Goal: Task Accomplishment & Management: Complete application form

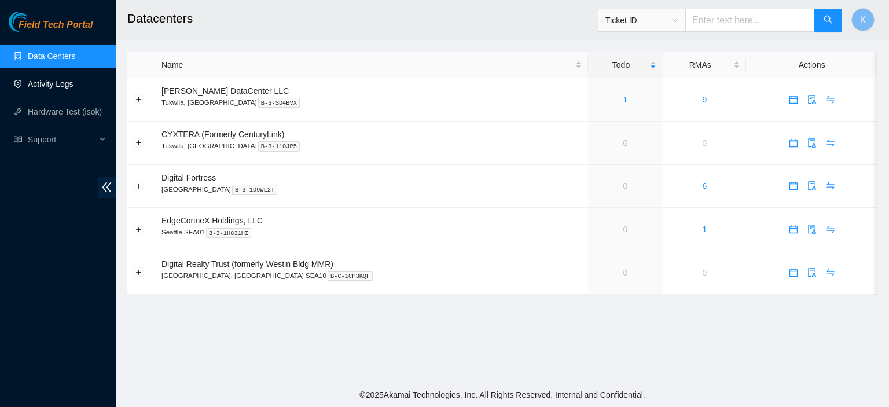
click at [51, 82] on link "Activity Logs" at bounding box center [51, 83] width 46 height 9
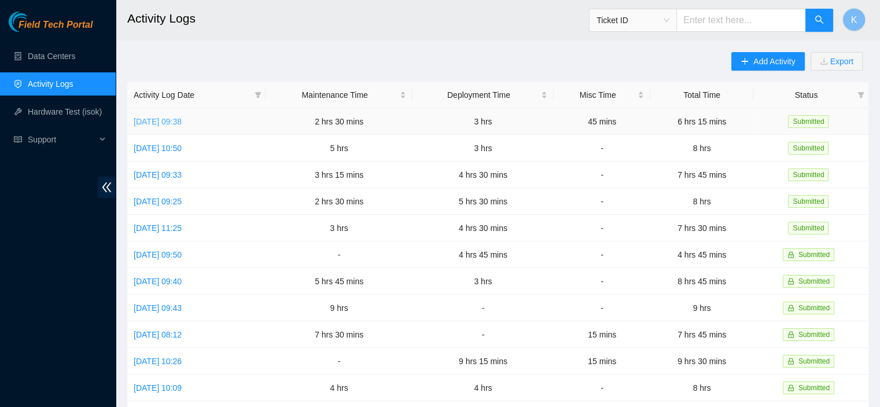
click at [182, 123] on link "[DATE] 09:38" at bounding box center [158, 121] width 48 height 9
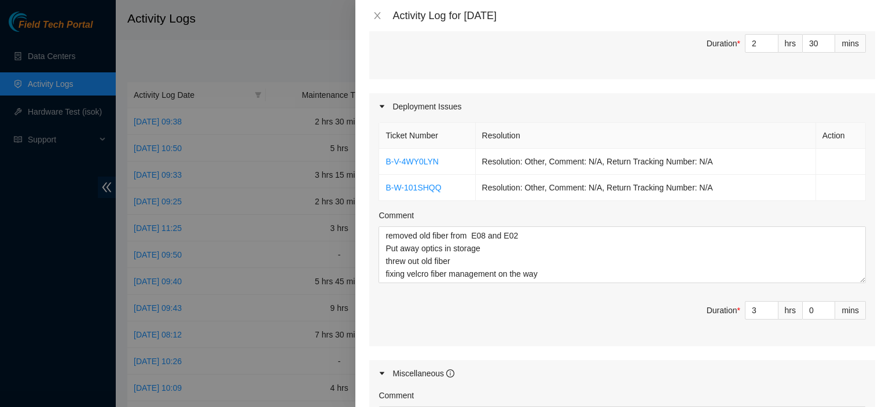
scroll to position [496, 0]
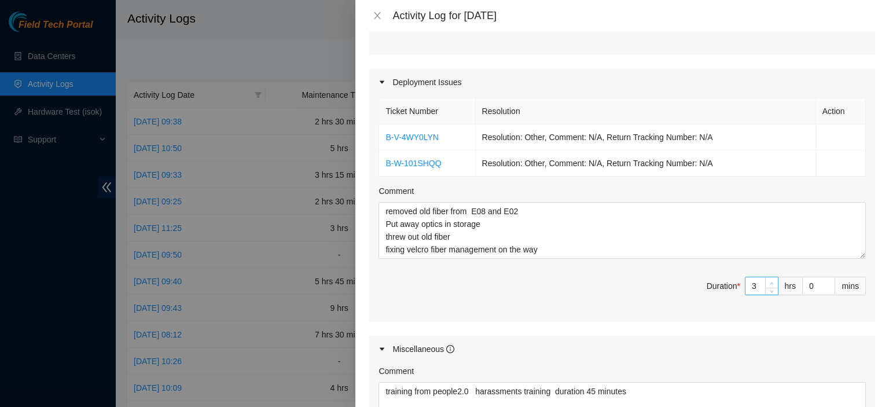
click at [770, 281] on icon "up" at bounding box center [772, 283] width 4 height 4
type input "4"
type input "7"
type input "15"
click at [825, 279] on span "up" at bounding box center [828, 282] width 7 height 7
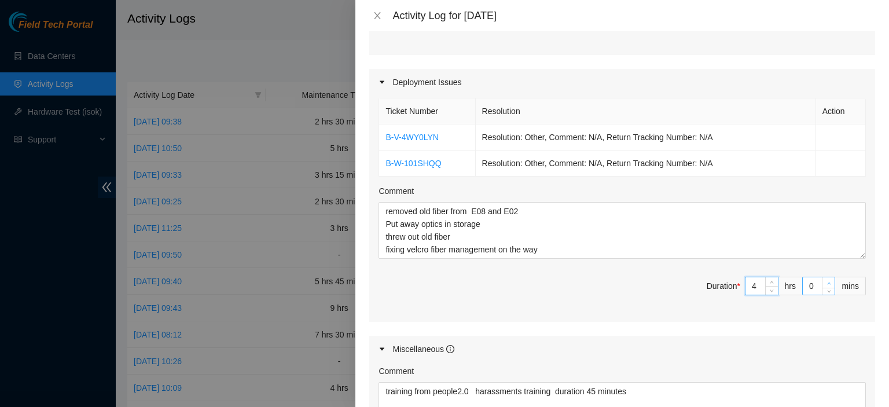
type input "1"
type input "16"
click at [825, 279] on span "up" at bounding box center [828, 282] width 7 height 7
type input "3"
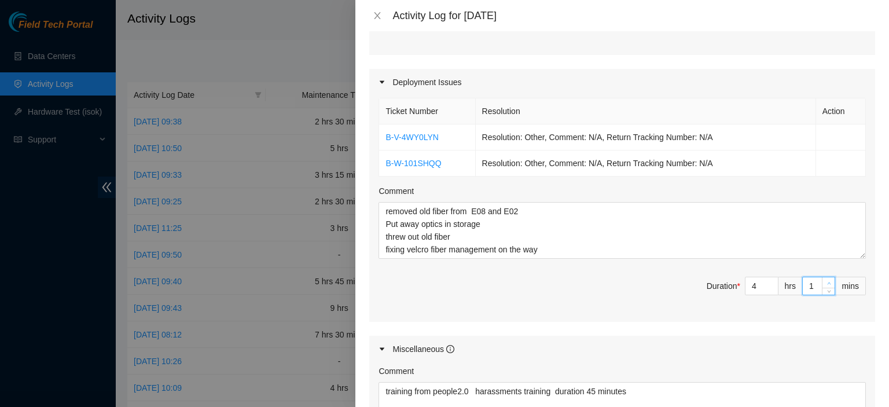
type input "18"
click at [825, 279] on span "up" at bounding box center [828, 282] width 7 height 7
type input "4"
type input "19"
click at [825, 279] on span "up" at bounding box center [828, 282] width 7 height 7
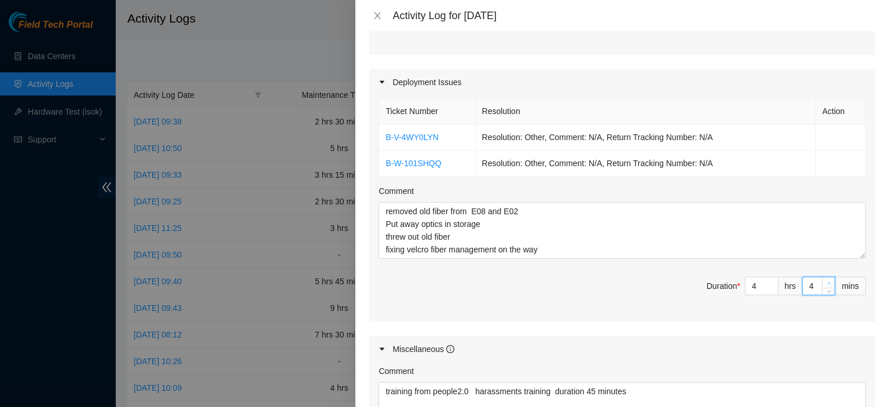
type input "5"
type input "20"
click at [825, 279] on span "up" at bounding box center [828, 282] width 7 height 7
type input "7"
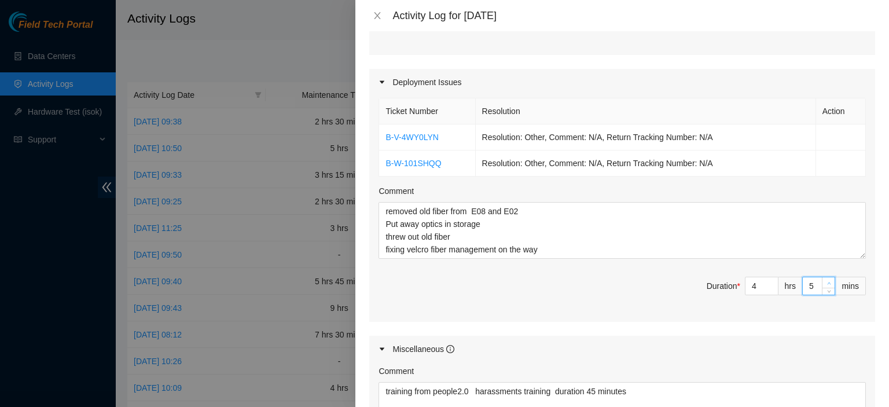
type input "22"
click at [825, 279] on span "up" at bounding box center [828, 282] width 7 height 7
type input "8"
type input "23"
click at [825, 279] on span "up" at bounding box center [828, 282] width 7 height 7
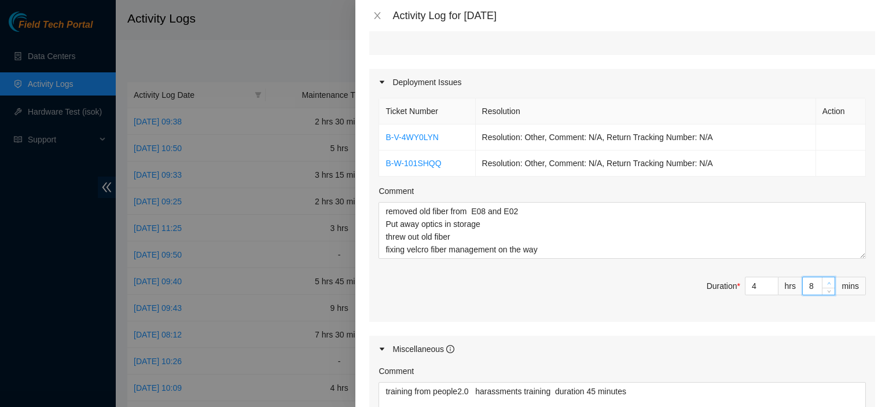
type input "9"
type input "24"
click at [825, 279] on span "up" at bounding box center [828, 282] width 7 height 7
type input "10"
type input "25"
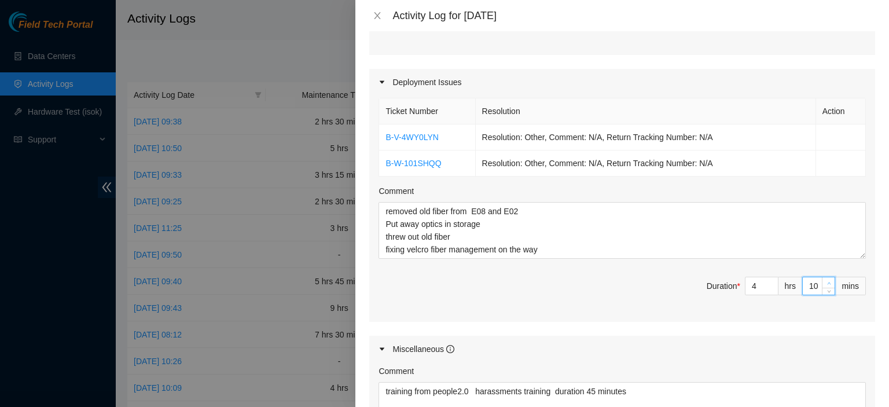
click at [825, 279] on span "up" at bounding box center [828, 282] width 7 height 7
type input "11"
type input "26"
click at [825, 279] on span "up" at bounding box center [828, 282] width 7 height 7
type input "12"
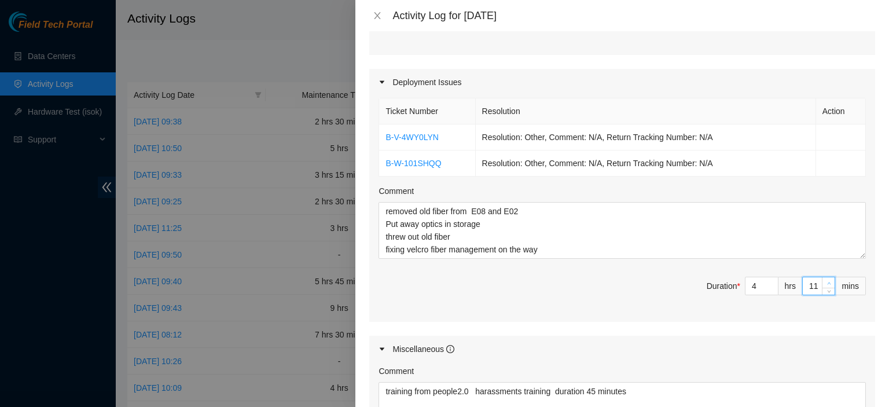
type input "27"
click at [825, 279] on span "up" at bounding box center [828, 282] width 7 height 7
type input "13"
type input "28"
type input "14"
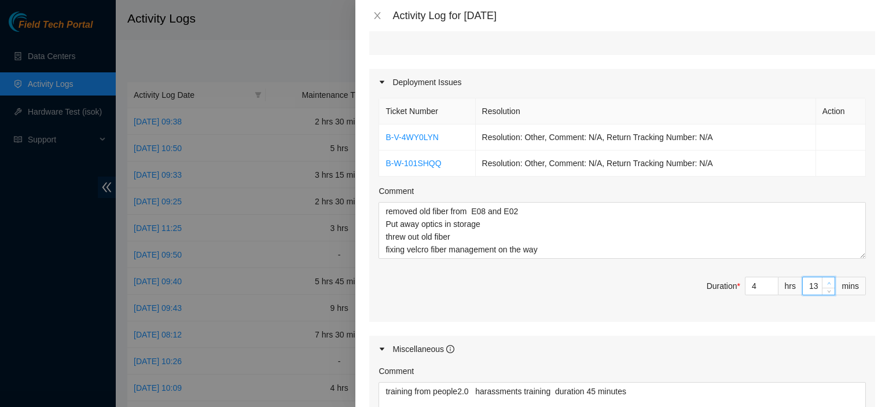
type input "29"
click at [825, 279] on span "up" at bounding box center [828, 282] width 7 height 7
type input "15"
type input "30"
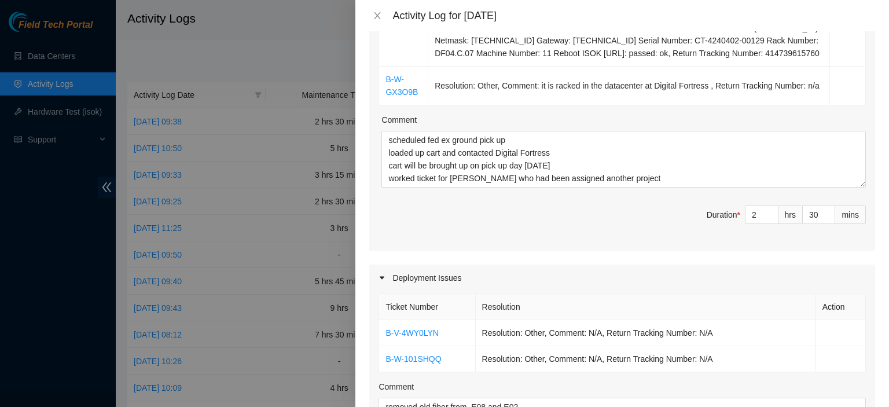
scroll to position [306, 0]
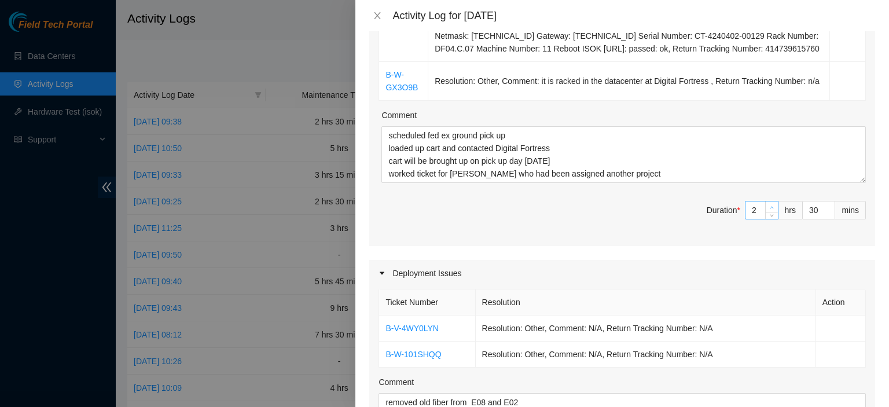
click at [768, 205] on span "up" at bounding box center [771, 207] width 7 height 7
type input "3"
type input "8"
click at [825, 212] on span "down" at bounding box center [828, 214] width 7 height 7
type input "29"
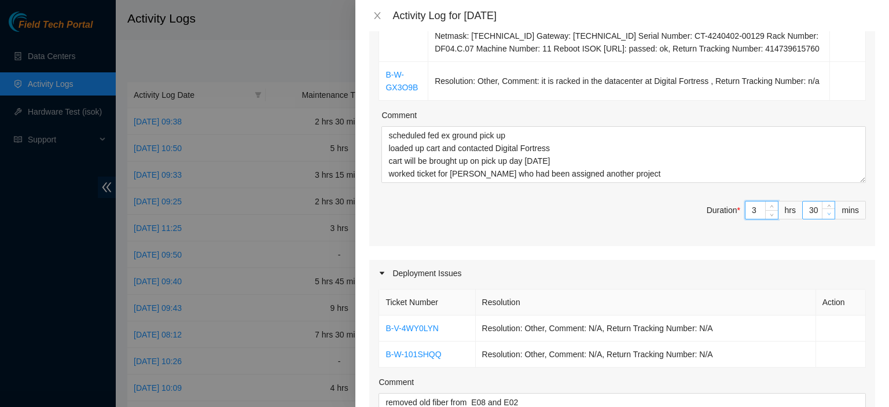
type input "29"
click at [825, 212] on span "down" at bounding box center [828, 214] width 7 height 7
type input "28"
click at [825, 212] on span "down" at bounding box center [828, 214] width 7 height 7
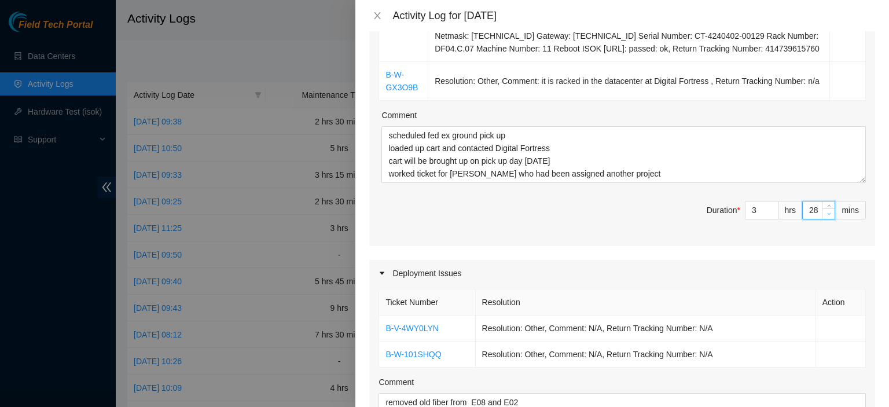
type input "27"
click at [825, 212] on span "down" at bounding box center [828, 214] width 7 height 7
type input "26"
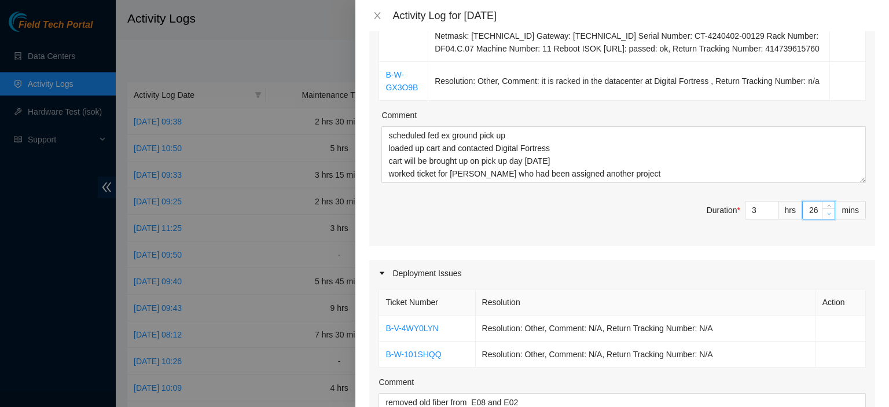
click at [825, 212] on span "down" at bounding box center [828, 214] width 7 height 7
type input "24"
click at [825, 212] on span "down" at bounding box center [828, 214] width 7 height 7
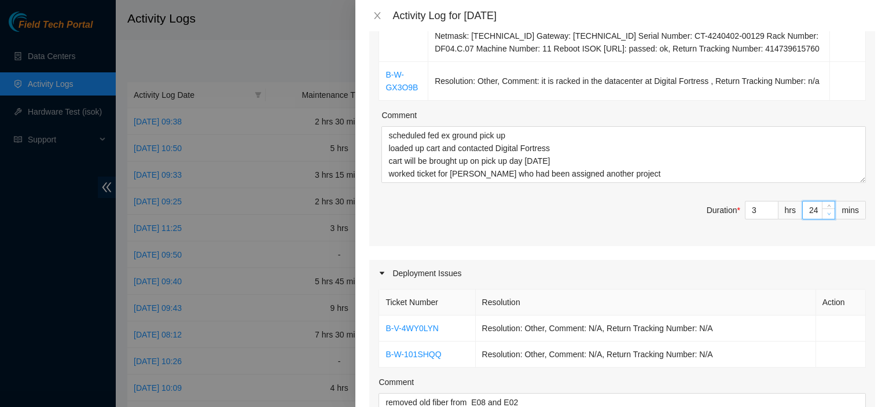
click at [825, 212] on span "down" at bounding box center [828, 214] width 7 height 7
type input "22"
click at [825, 212] on span "down" at bounding box center [828, 214] width 7 height 7
type input "21"
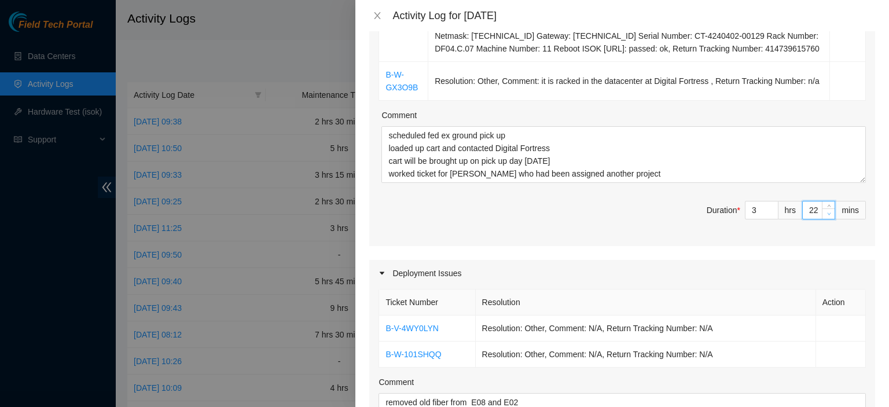
type input "21"
type input "20"
click at [825, 212] on span "down" at bounding box center [828, 214] width 7 height 7
type input "19"
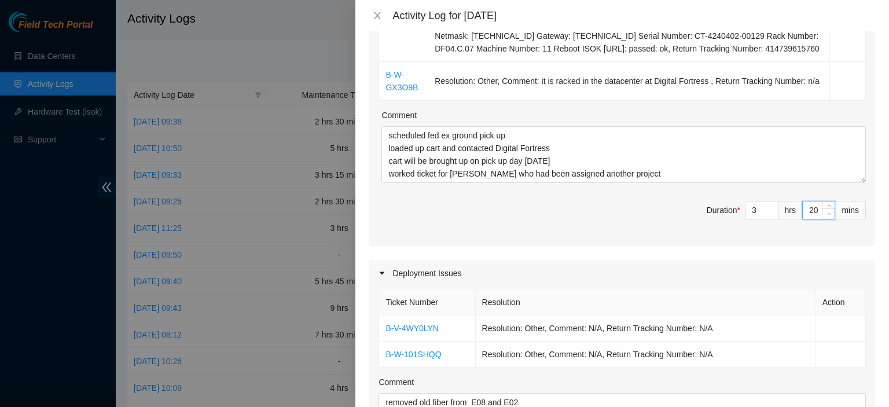
type input "19"
click at [825, 212] on span "down" at bounding box center [828, 214] width 7 height 7
type input "18"
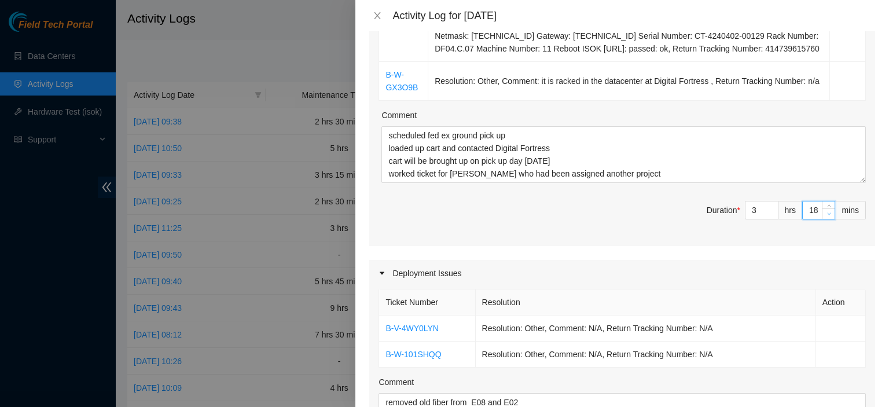
click at [825, 212] on span "down" at bounding box center [828, 214] width 7 height 7
type input "17"
click at [825, 212] on span "down" at bounding box center [828, 214] width 7 height 7
type input "16"
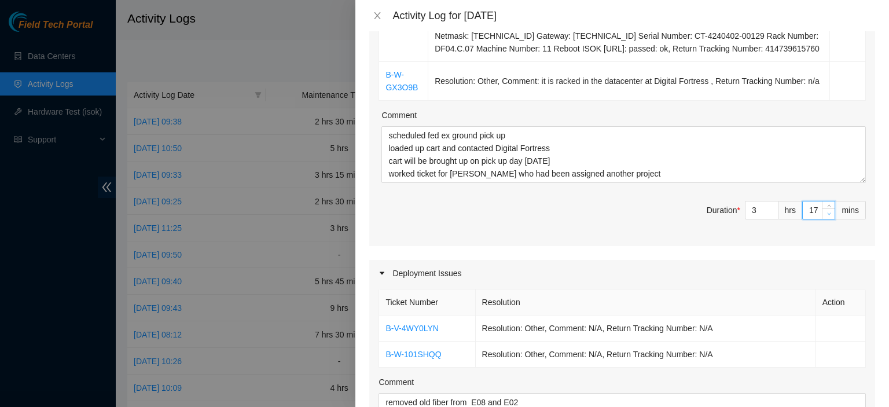
type input "16"
click at [825, 212] on span "down" at bounding box center [828, 214] width 7 height 7
type input "15"
click at [825, 212] on span "down" at bounding box center [828, 214] width 7 height 7
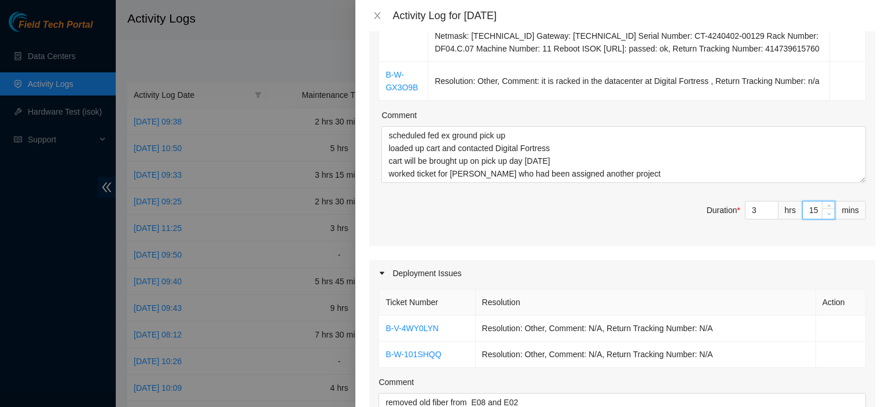
type input "14"
click at [825, 212] on span "down" at bounding box center [828, 214] width 7 height 7
type input "13"
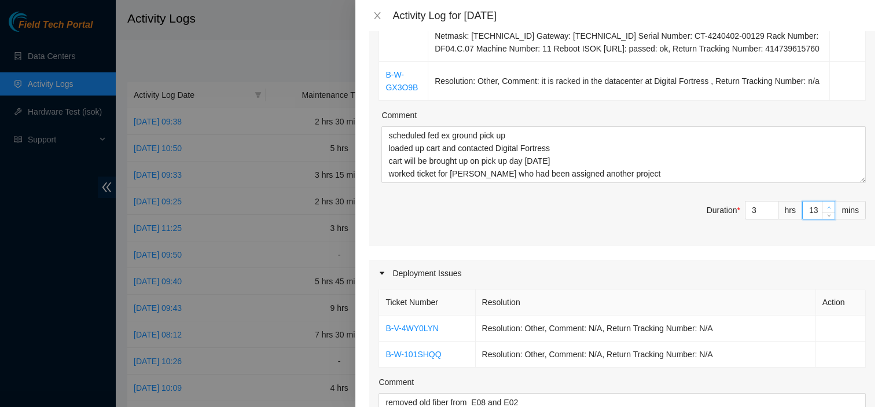
type input "14"
click at [822, 201] on span "Increase Value" at bounding box center [828, 206] width 13 height 10
click at [825, 204] on span "up" at bounding box center [828, 207] width 7 height 7
type input "15"
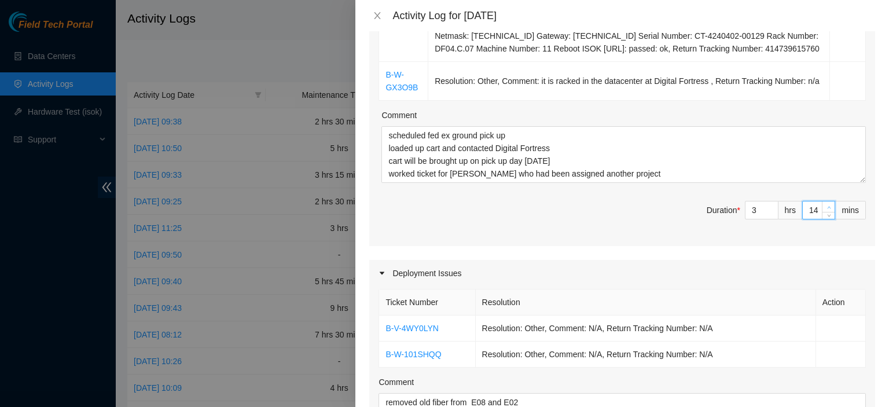
type input "15"
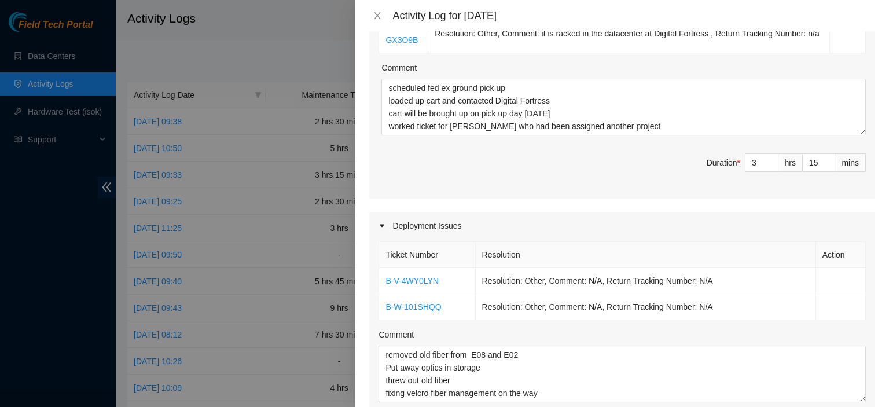
scroll to position [347, 0]
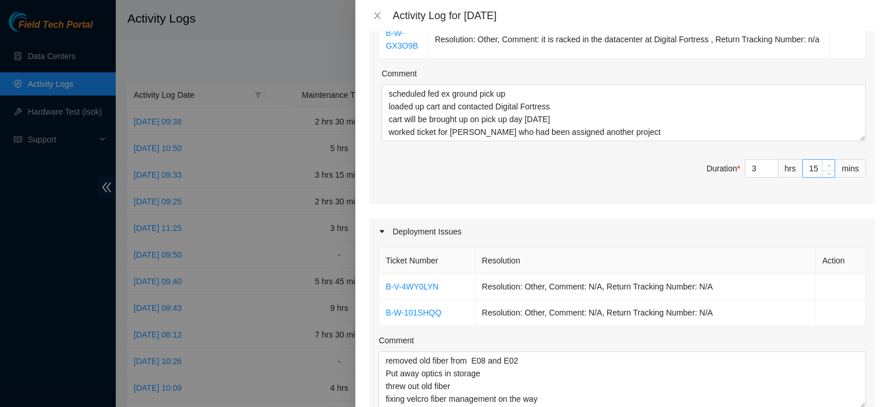
click at [822, 160] on span "Increase Value" at bounding box center [828, 165] width 13 height 10
type input "16"
type input "17"
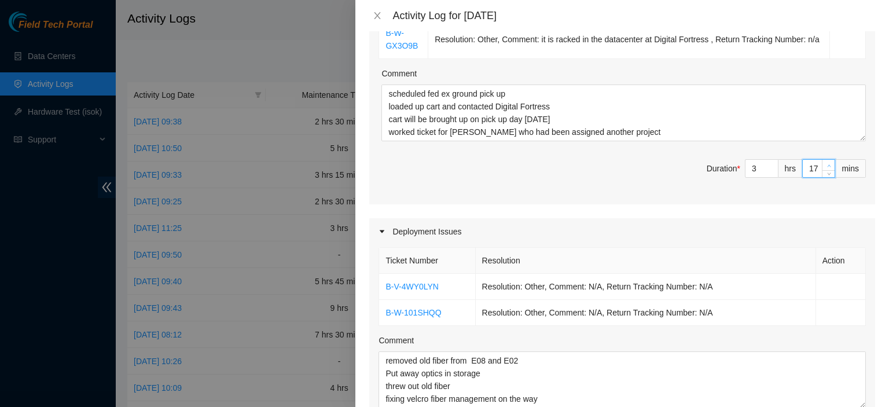
click at [822, 160] on span "Increase Value" at bounding box center [828, 165] width 13 height 10
type input "18"
click at [822, 160] on span "Increase Value" at bounding box center [828, 165] width 13 height 10
type input "19"
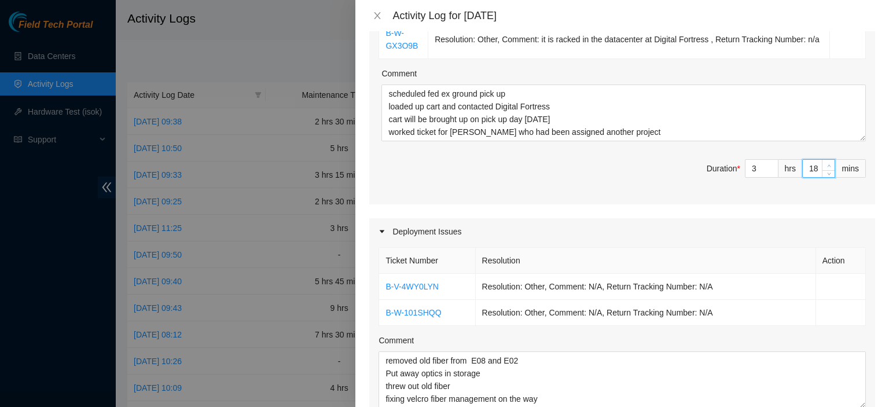
type input "19"
click at [822, 160] on span "Increase Value" at bounding box center [828, 165] width 13 height 10
type input "20"
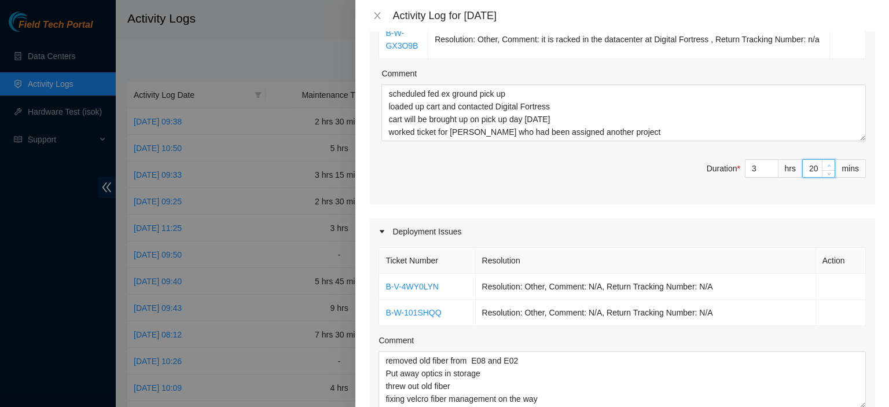
click at [822, 160] on span "Increase Value" at bounding box center [828, 165] width 13 height 10
type input "22"
click at [822, 160] on span "Increase Value" at bounding box center [828, 165] width 13 height 10
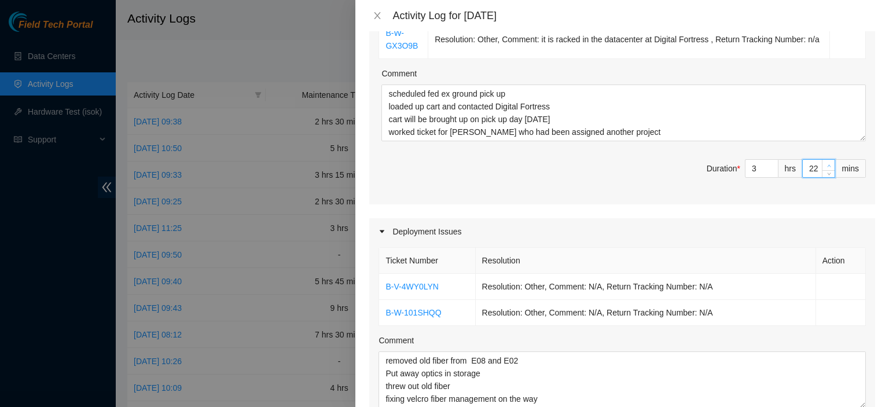
type input "23"
click at [822, 160] on span "Increase Value" at bounding box center [828, 165] width 13 height 10
type input "24"
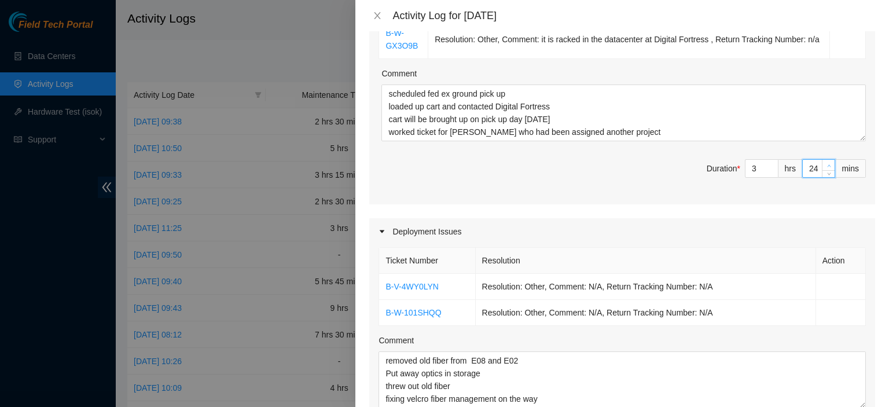
click at [822, 160] on span "Increase Value" at bounding box center [828, 165] width 13 height 10
type input "25"
click at [822, 160] on span "Increase Value" at bounding box center [828, 165] width 13 height 10
type input "26"
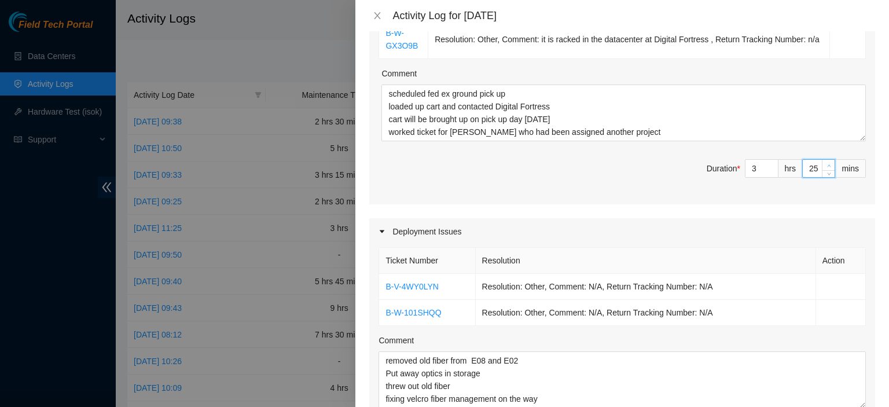
type input "26"
type input "27"
click at [822, 160] on span "Increase Value" at bounding box center [828, 165] width 13 height 10
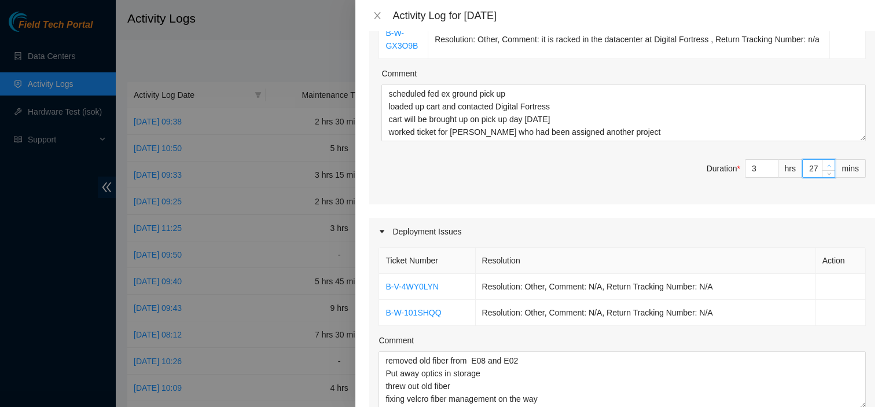
type input "28"
click at [822, 160] on span "Increase Value" at bounding box center [828, 165] width 13 height 10
type input "29"
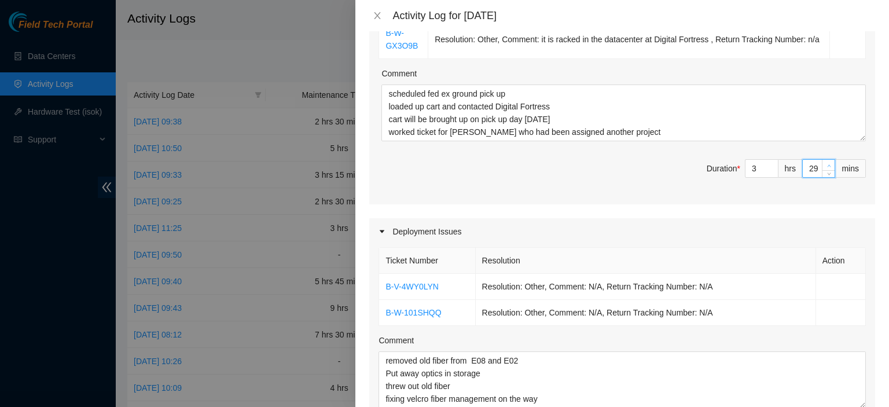
click at [822, 160] on span "Increase Value" at bounding box center [828, 165] width 13 height 10
type input "30"
type input "31"
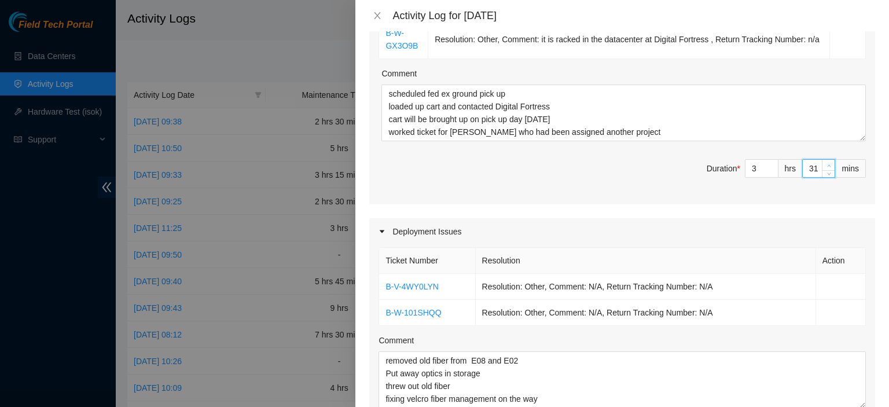
click at [822, 160] on span "Increase Value" at bounding box center [828, 165] width 13 height 10
type input "32"
click at [822, 160] on span "Increase Value" at bounding box center [828, 165] width 13 height 10
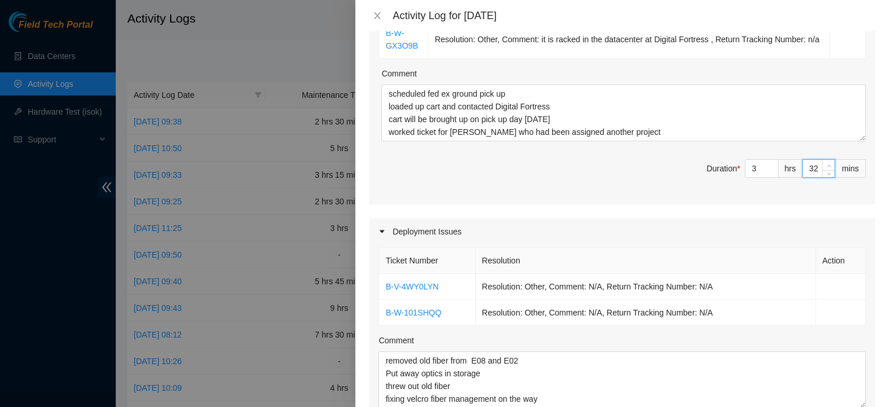
type input "33"
click at [822, 160] on span "Increase Value" at bounding box center [828, 165] width 13 height 10
type input "34"
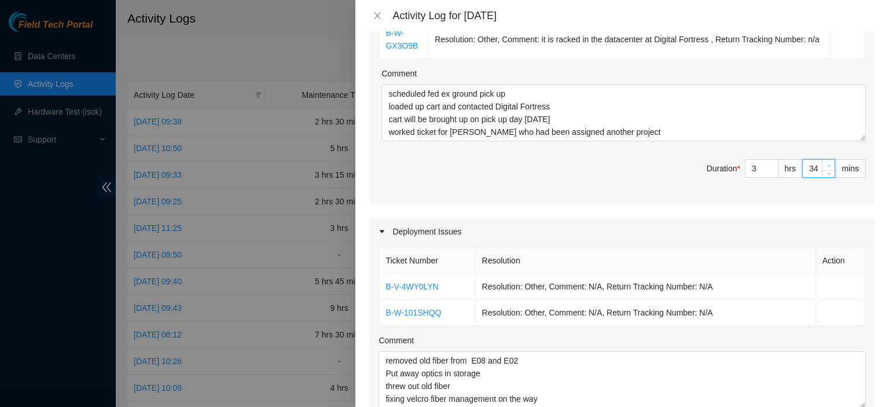
click at [822, 160] on span "Increase Value" at bounding box center [828, 165] width 13 height 10
type input "35"
click at [822, 160] on span "Increase Value" at bounding box center [828, 165] width 13 height 10
type input "36"
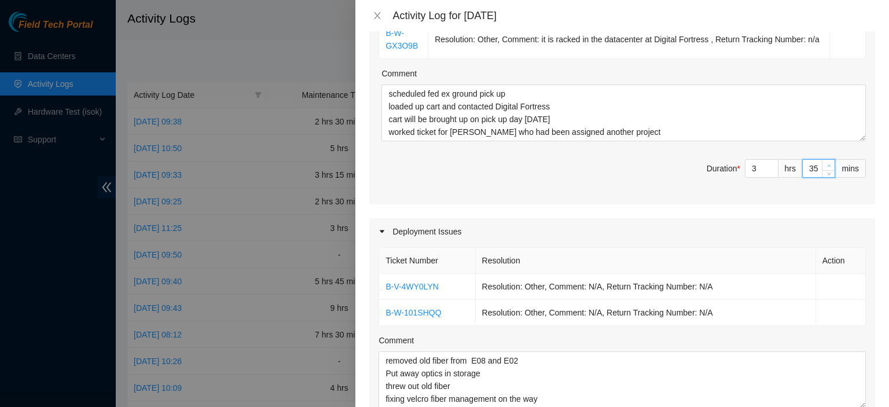
type input "36"
click at [822, 160] on span "Increase Value" at bounding box center [828, 165] width 13 height 10
type input "37"
click at [822, 160] on span "Increase Value" at bounding box center [828, 165] width 13 height 10
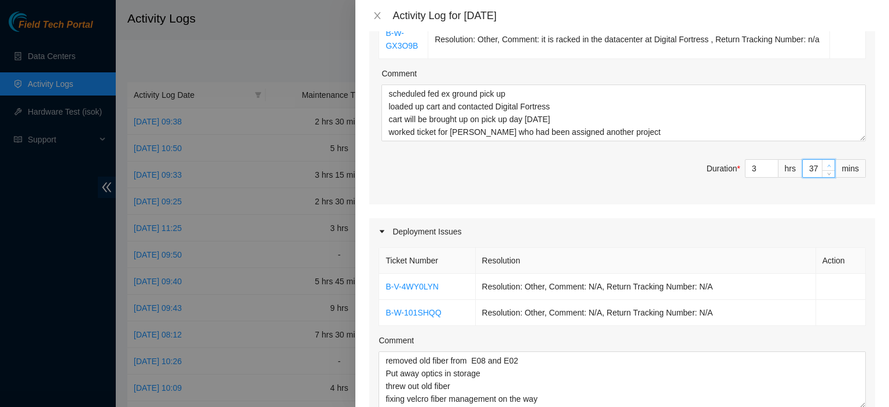
type input "38"
type input "39"
click at [822, 160] on span "Increase Value" at bounding box center [828, 165] width 13 height 10
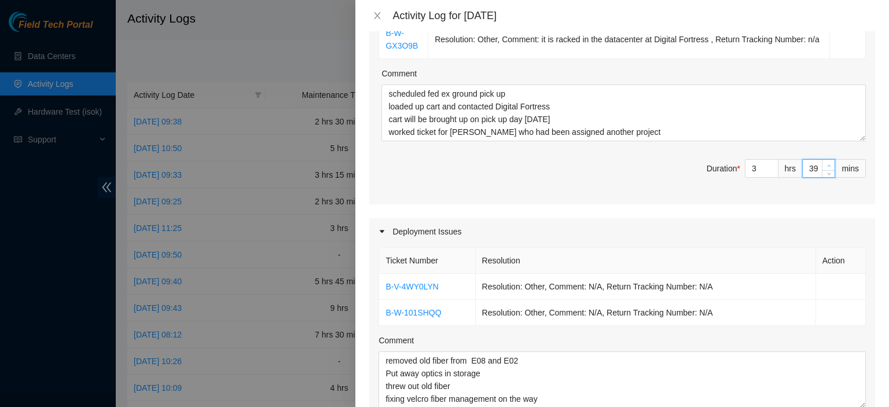
click at [822, 160] on span "Increase Value" at bounding box center [828, 165] width 13 height 10
type input "40"
click at [822, 160] on span "Increase Value" at bounding box center [828, 165] width 13 height 10
type input "41"
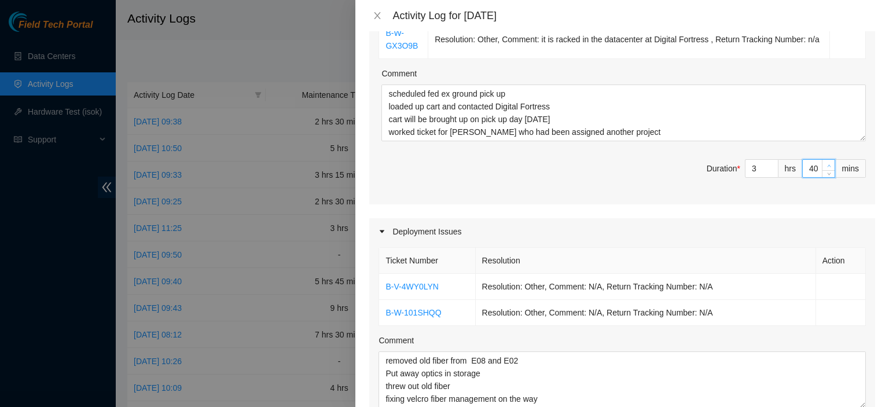
type input "41"
type input "42"
click at [822, 160] on span "Increase Value" at bounding box center [828, 165] width 13 height 10
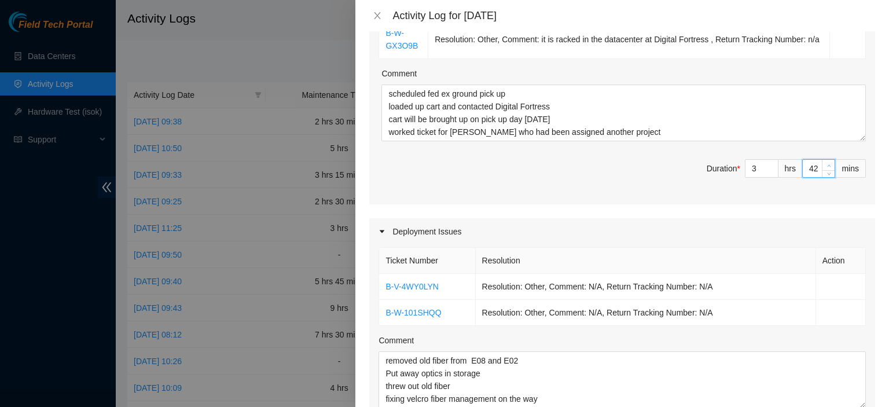
type input "43"
type input "44"
click at [822, 160] on span "Increase Value" at bounding box center [828, 165] width 13 height 10
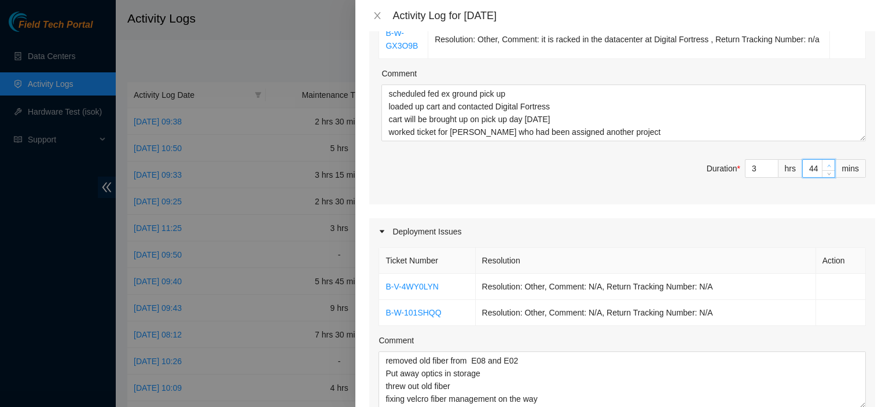
type input "45"
click at [822, 160] on span "Increase Value" at bounding box center [828, 165] width 13 height 10
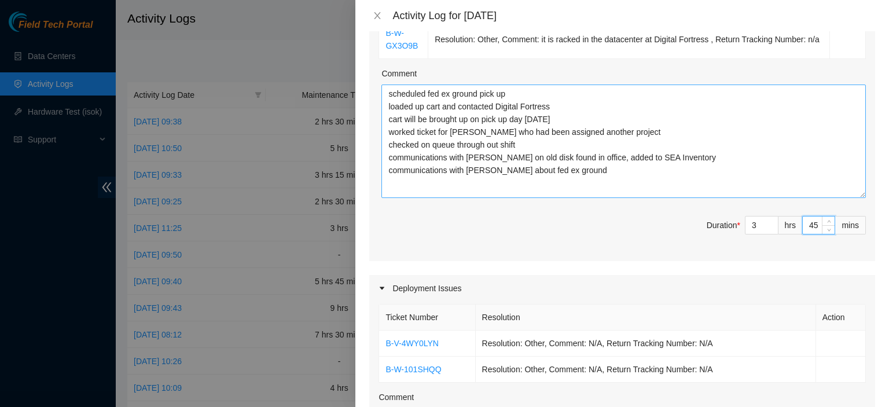
drag, startPoint x: 853, startPoint y: 138, endPoint x: 834, endPoint y: 196, distance: 60.9
click at [834, 196] on textarea "scheduled fed ex ground pick up loaded up cart and contacted Digital Fortress c…" at bounding box center [623, 140] width 484 height 113
click at [637, 179] on textarea "scheduled fed ex ground pick up loaded up cart and contacted Digital Fortress c…" at bounding box center [623, 140] width 484 height 113
type textarea "scheduled fed ex ground pick up loaded up cart and contacted Digital Fortress c…"
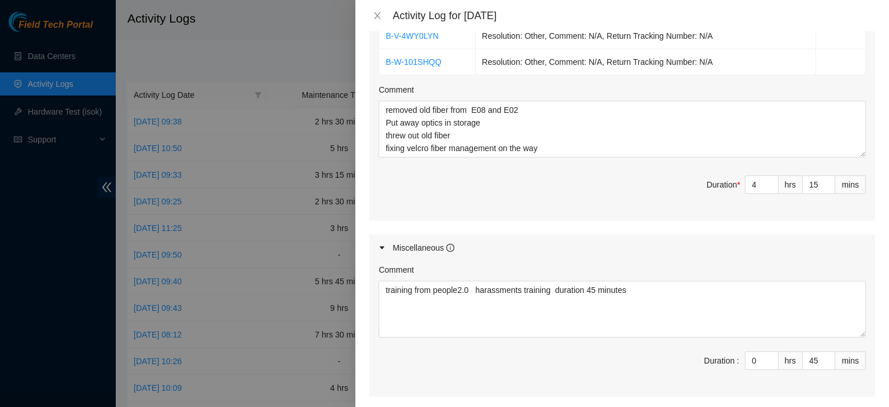
scroll to position [663, 0]
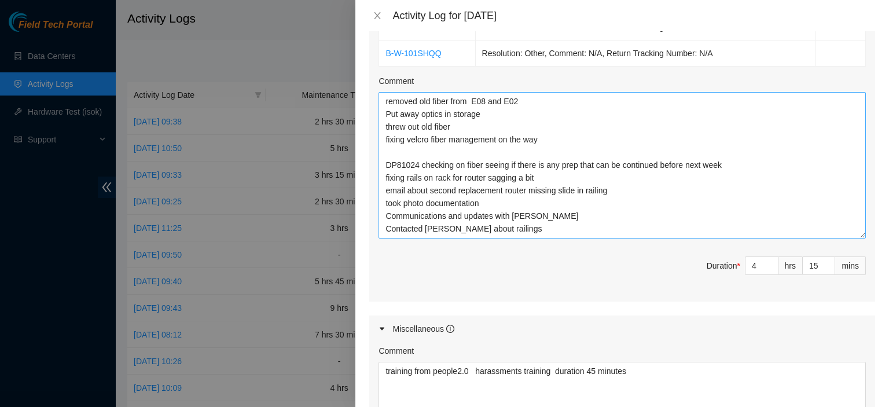
drag, startPoint x: 851, startPoint y: 145, endPoint x: 855, endPoint y: 235, distance: 90.4
click at [855, 235] on textarea "removed old fiber from E08 and E02 Put away optics in storage threw out old fib…" at bounding box center [621, 165] width 487 height 146
click at [566, 226] on textarea "removed old fiber from E08 and E02 Put away optics in storage threw out old fib…" at bounding box center [621, 165] width 487 height 146
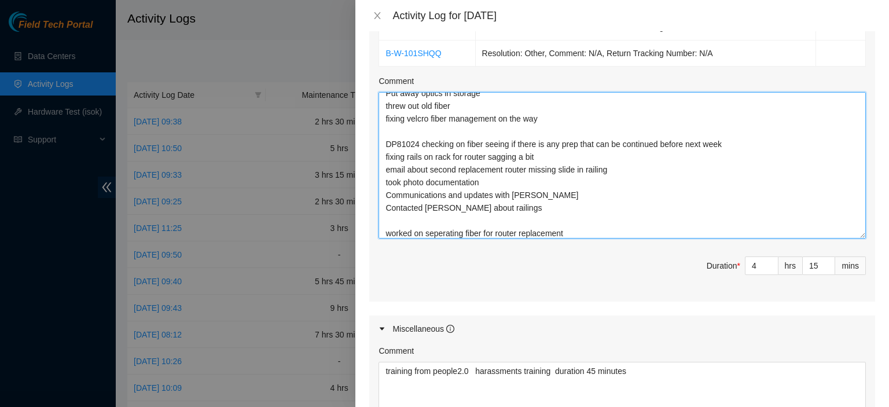
click at [445, 229] on textarea "removed old fiber from E08 and E02 Put away optics in storage threw out old fib…" at bounding box center [621, 165] width 487 height 146
click at [594, 230] on textarea "removed old fiber from E08 and E02 Put away optics in storage threw out old fib…" at bounding box center [621, 165] width 487 height 146
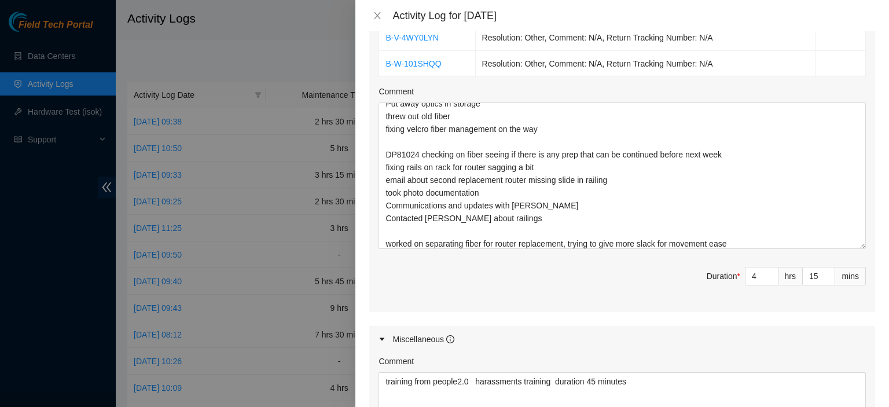
scroll to position [649, 0]
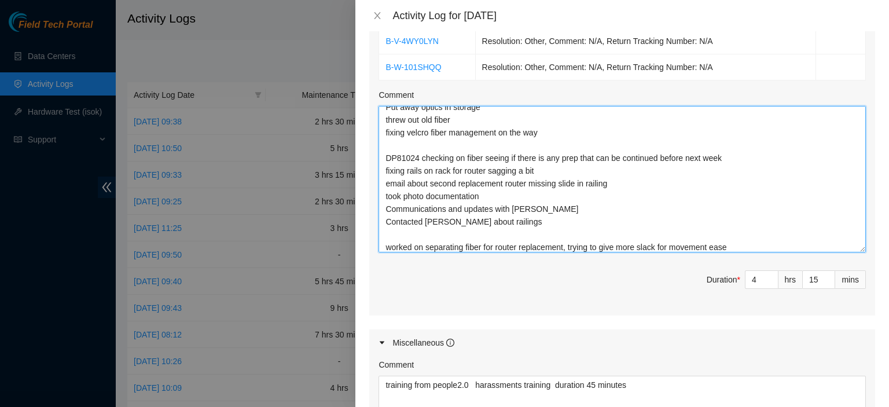
click at [558, 171] on textarea "removed old fiber from E08 and E02 Put away optics in storage threw out old fib…" at bounding box center [621, 179] width 487 height 146
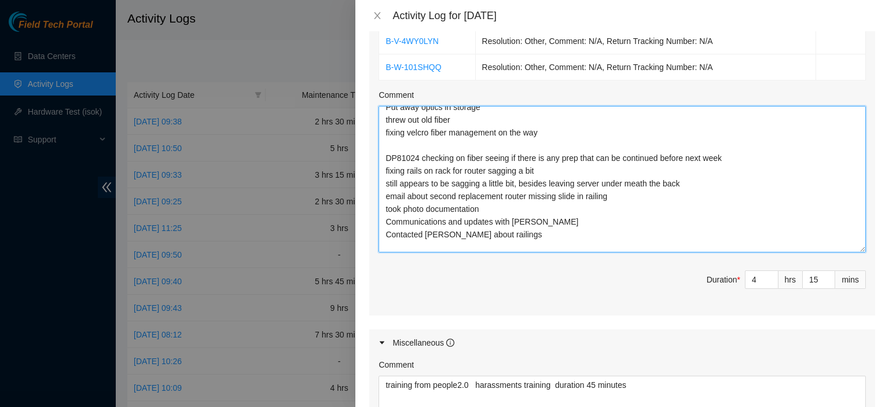
click at [630, 185] on textarea "removed old fiber from E08 and E02 Put away optics in storage threw out old fib…" at bounding box center [621, 179] width 487 height 146
click at [678, 186] on textarea "removed old fiber from E08 and E02 Put away optics in storage threw out old fib…" at bounding box center [621, 179] width 487 height 146
drag, startPoint x: 805, startPoint y: 181, endPoint x: 515, endPoint y: 186, distance: 290.5
click at [515, 186] on textarea "removed old fiber from E08 and E02 Put away optics in storage threw out old fib…" at bounding box center [621, 179] width 487 height 146
type textarea "removed old fiber from E08 and E02 Put away optics in storage threw out old fib…"
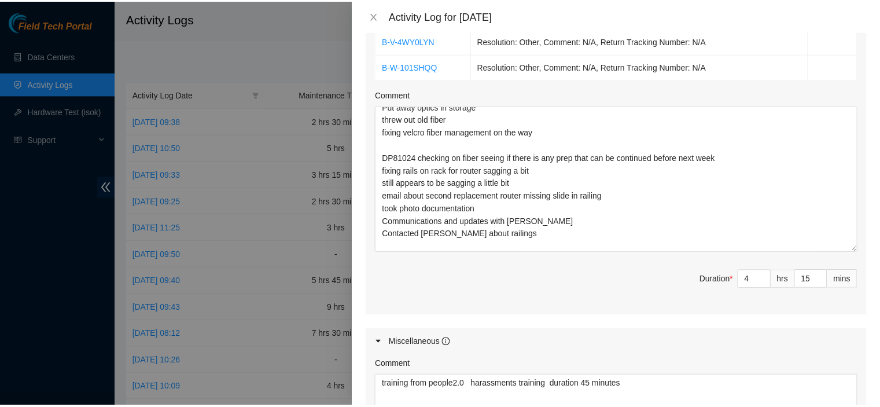
scroll to position [857, 0]
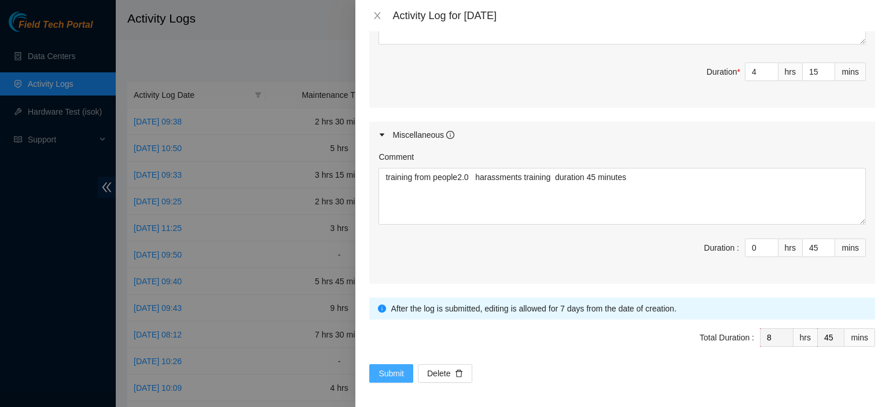
click at [389, 369] on span "Submit" at bounding box center [390, 373] width 25 height 13
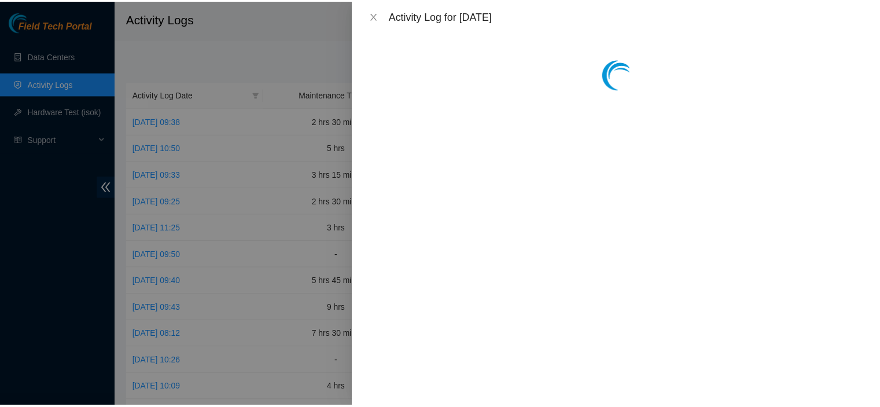
scroll to position [0, 0]
